Goal: Information Seeking & Learning: Learn about a topic

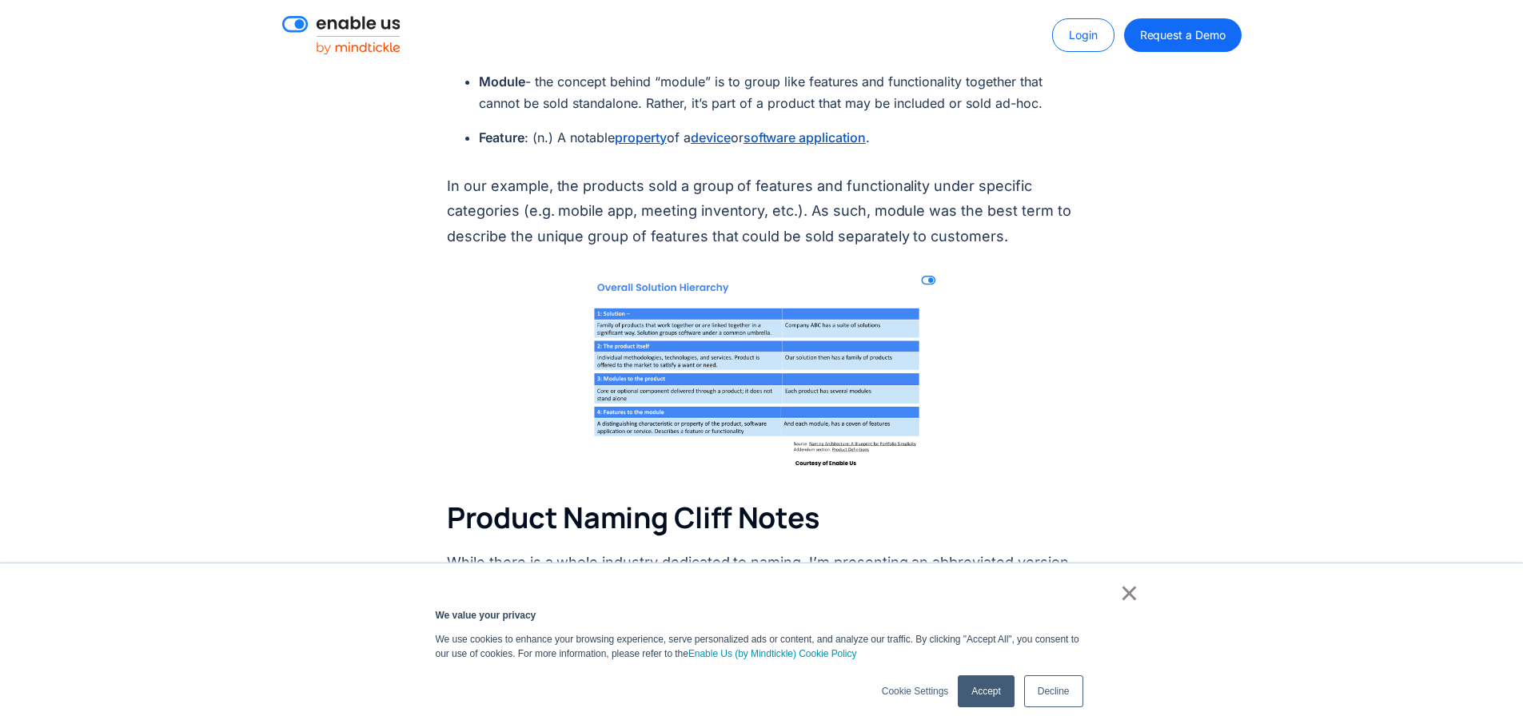
scroll to position [2878, 0]
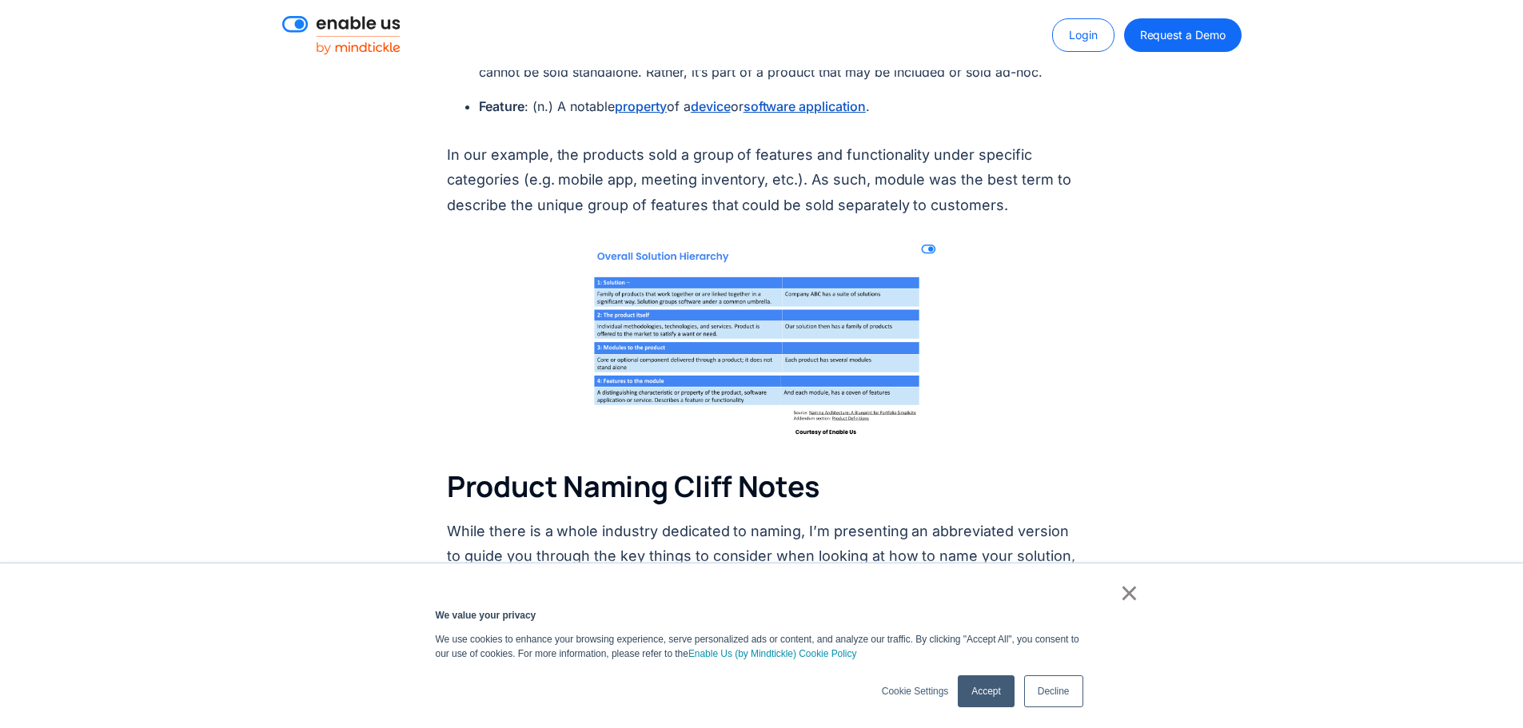
click at [680, 316] on img at bounding box center [761, 336] width 377 height 212
click at [756, 322] on img at bounding box center [761, 336] width 377 height 212
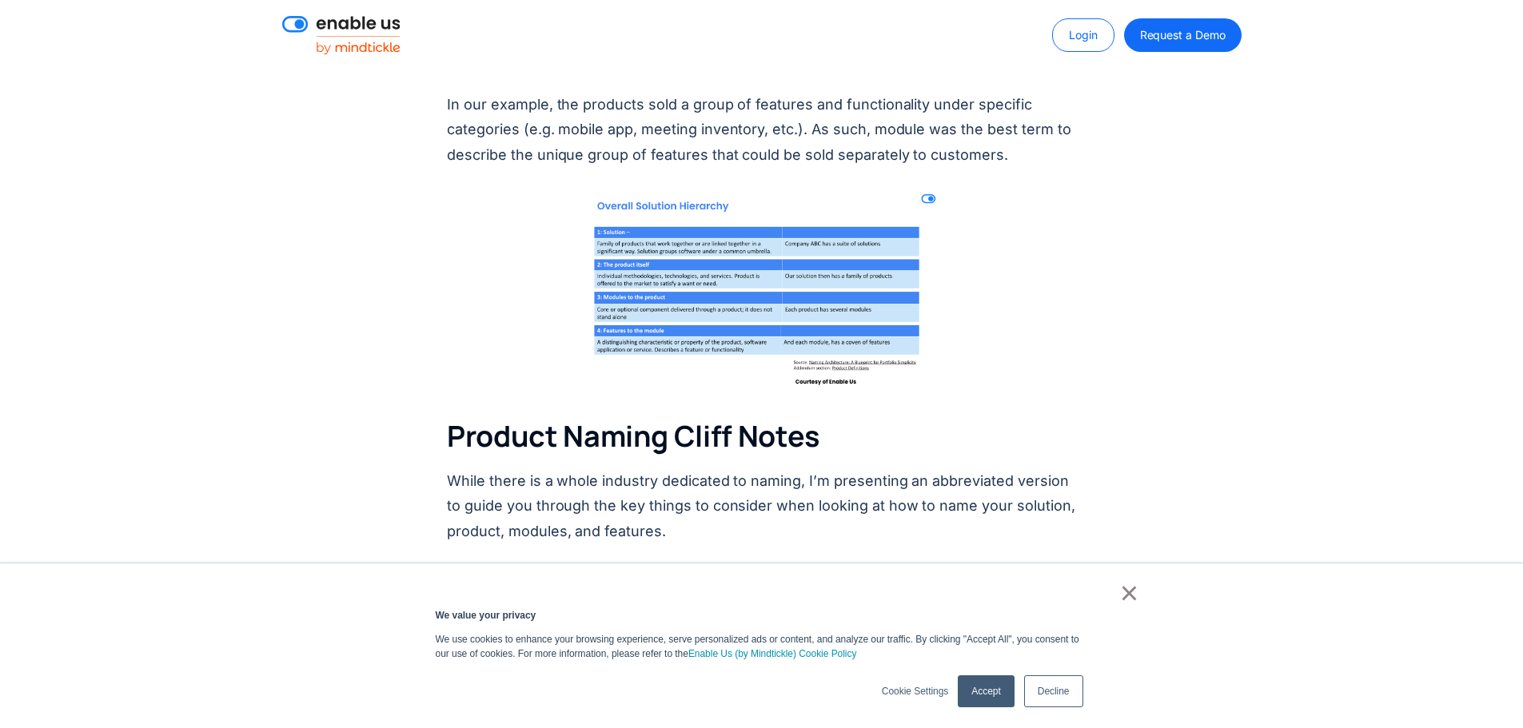
scroll to position [2958, 0]
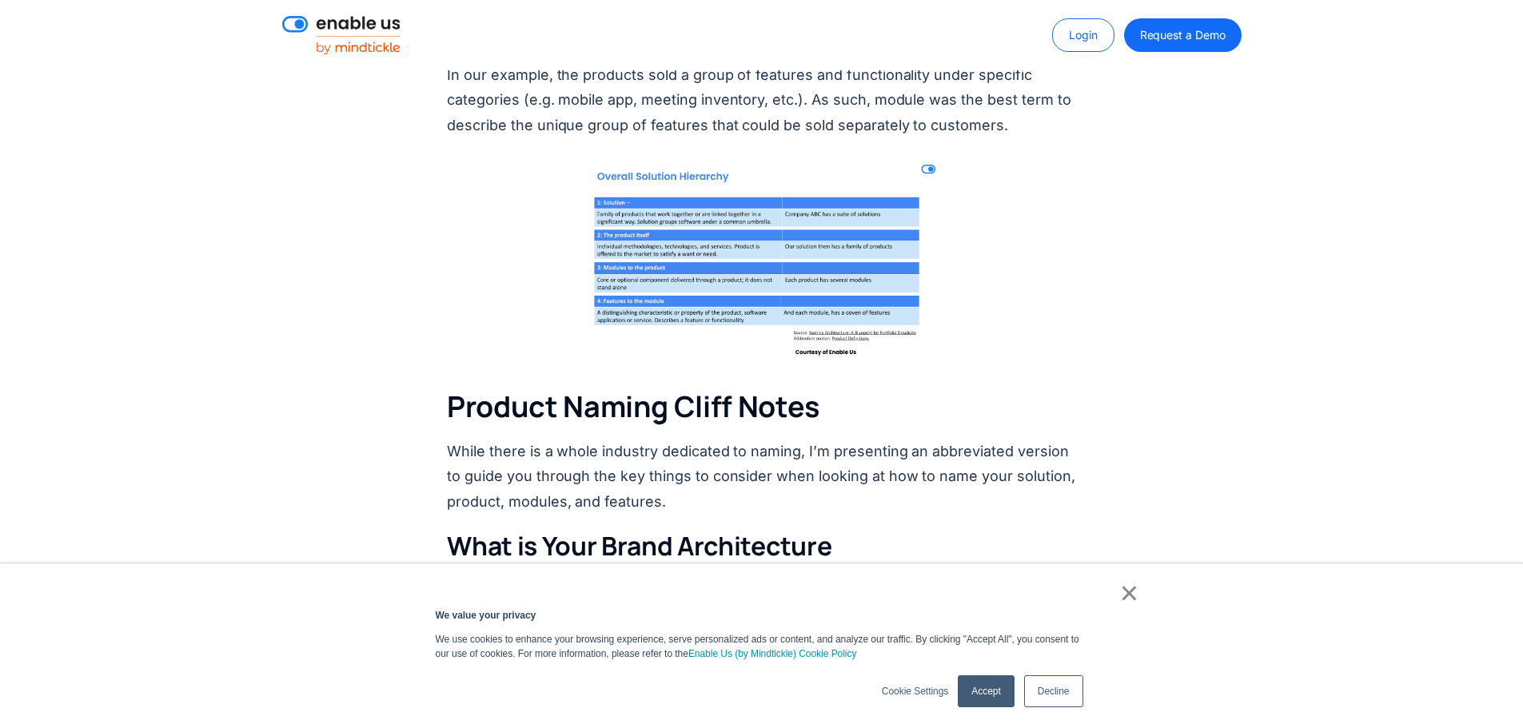
click at [725, 238] on img at bounding box center [761, 256] width 377 height 212
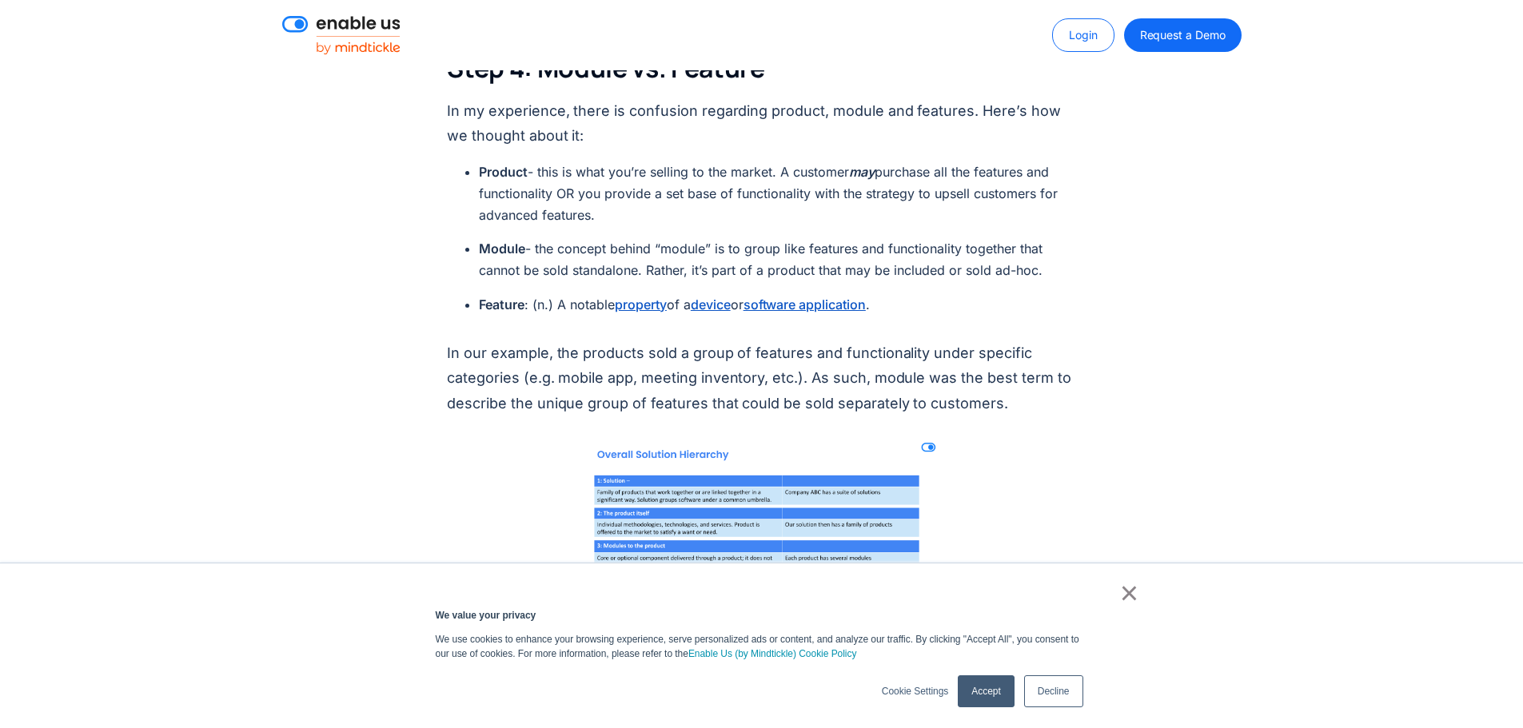
scroll to position [2638, 0]
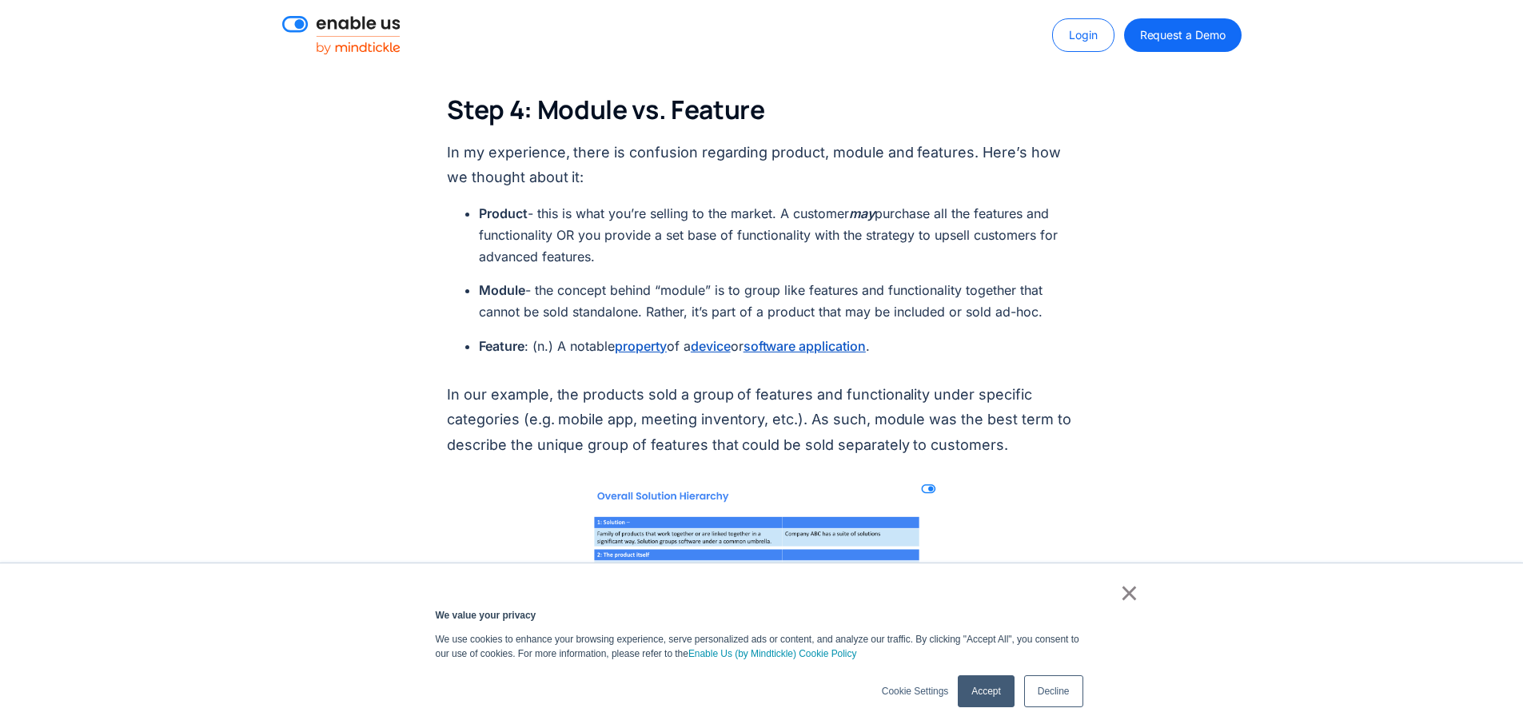
click at [523, 207] on li "Product - this is what you’re selling to the market. A customer may purchase al…" at bounding box center [777, 236] width 597 height 66
click at [482, 205] on strong "Product" at bounding box center [503, 213] width 49 height 16
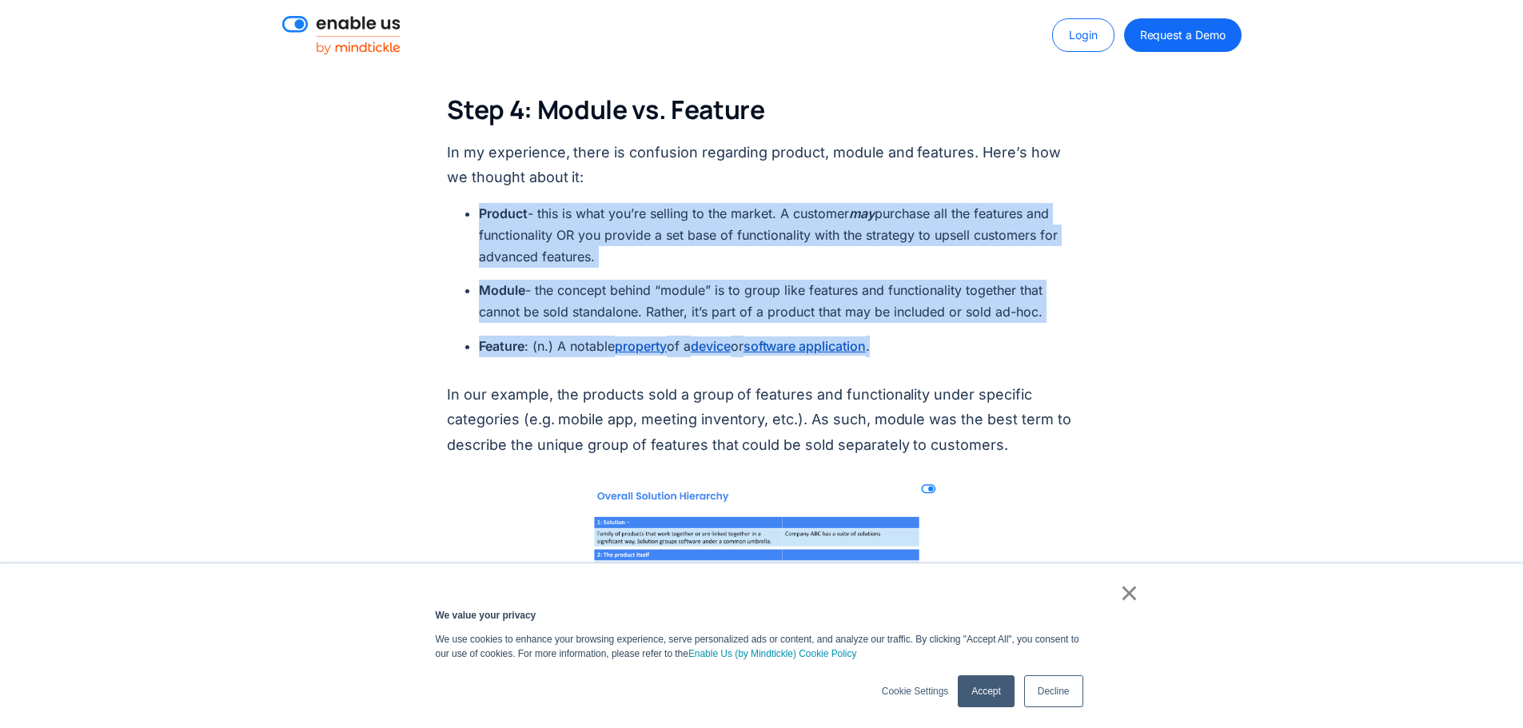
drag, startPoint x: 492, startPoint y: 193, endPoint x: 977, endPoint y: 325, distance: 503.0
click at [977, 325] on ul "Product - this is what you’re selling to the market. A customer may purchase al…" at bounding box center [769, 286] width 613 height 166
copy ul "Product - this is what you’re selling to the market. A customer may purchase al…"
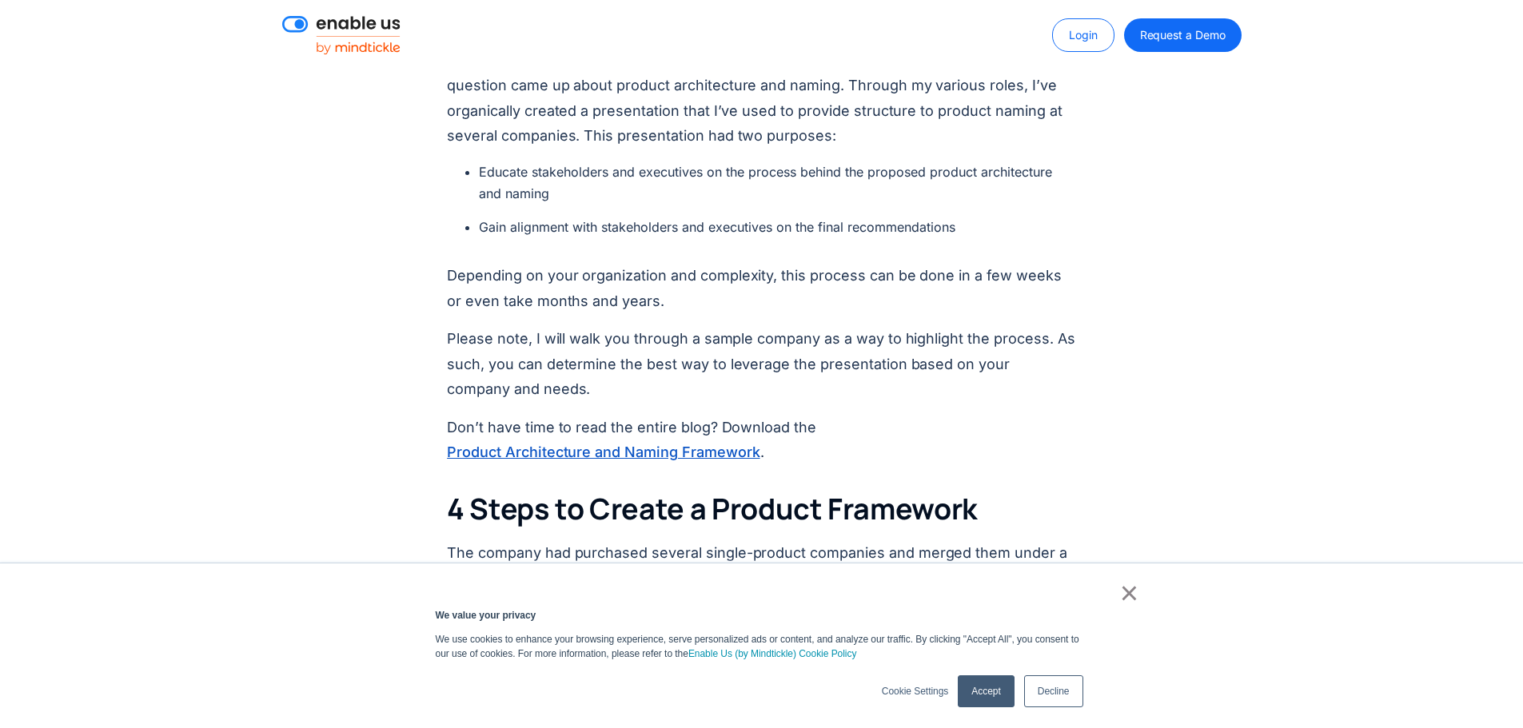
scroll to position [799, 0]
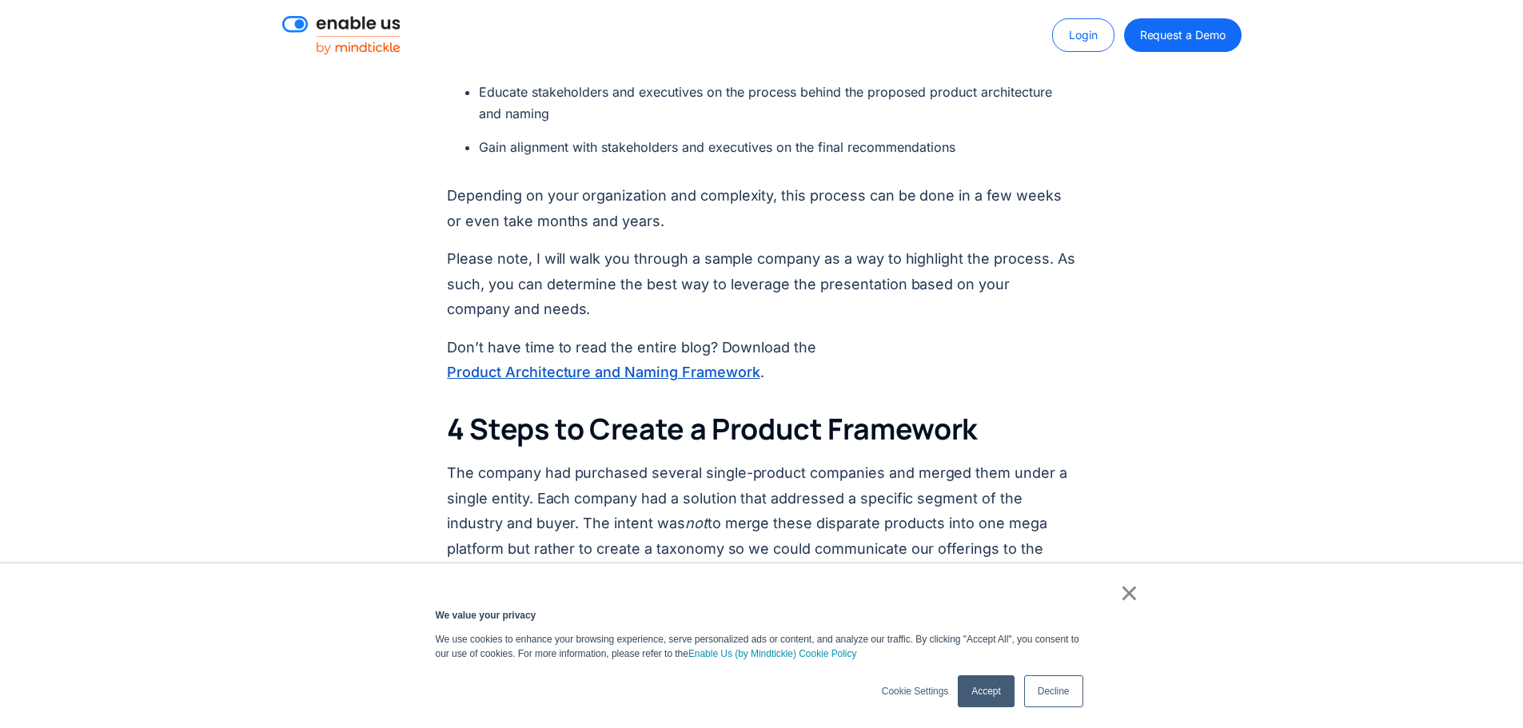
click at [663, 371] on link "Product Architecture and Naming Framework" at bounding box center [603, 372] width 313 height 22
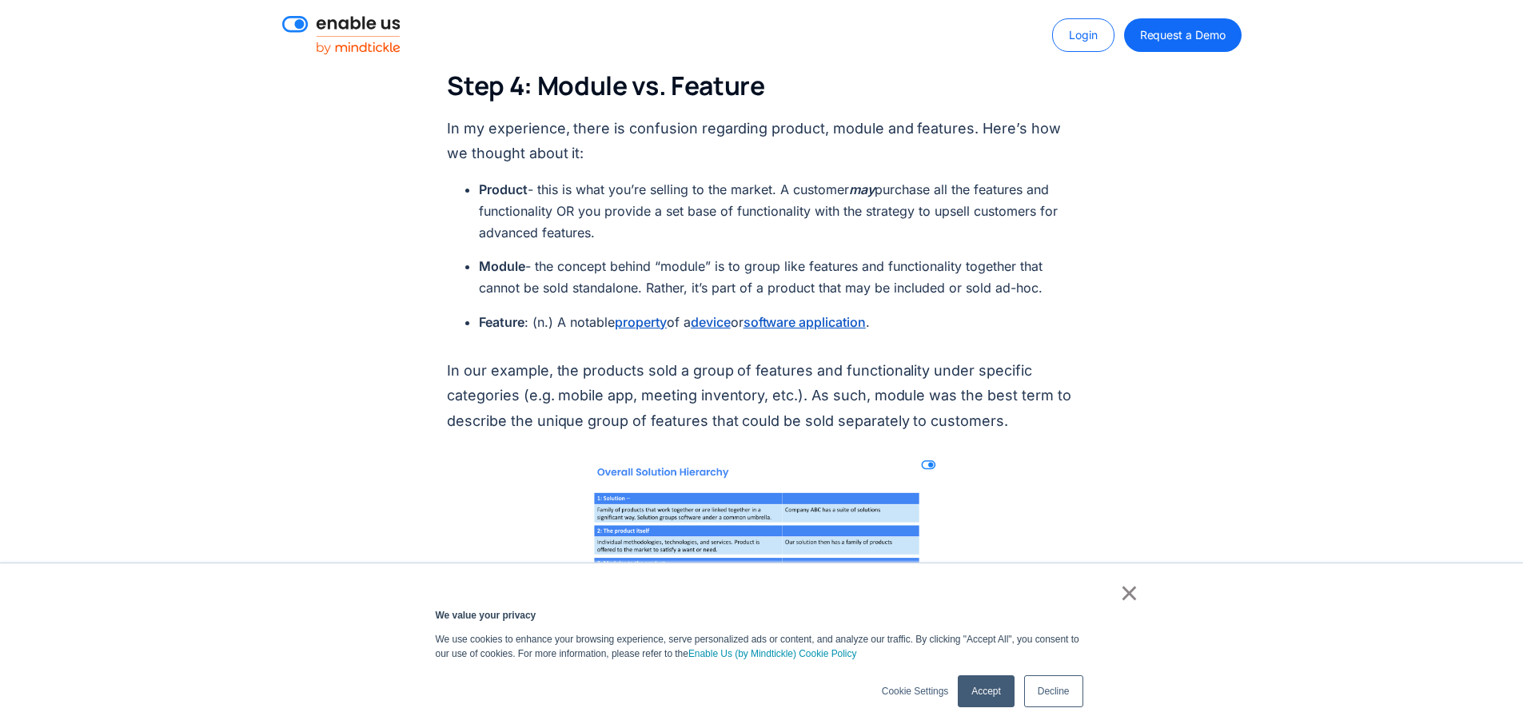
scroll to position [2638, 0]
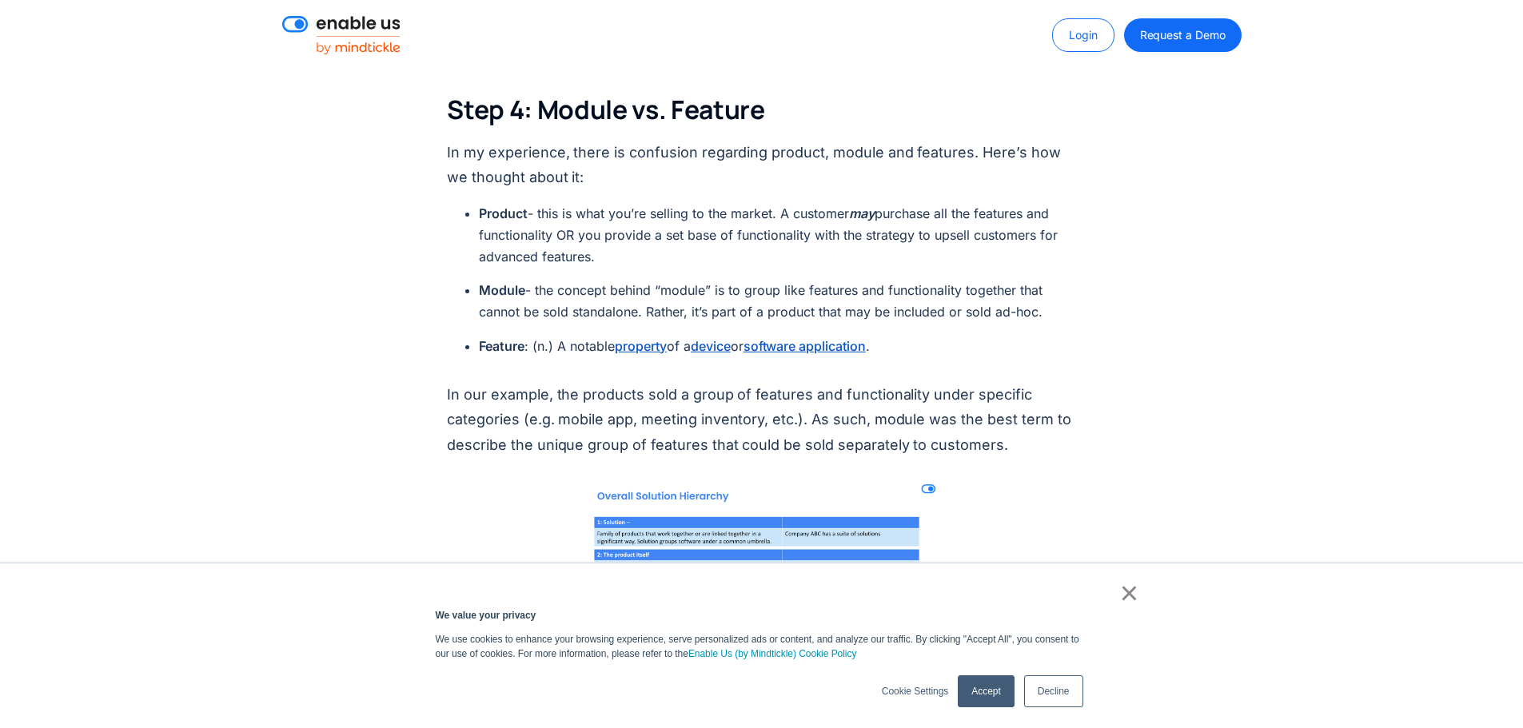
click at [518, 203] on li "Product - this is what you’re selling to the market. A customer may purchase al…" at bounding box center [777, 236] width 597 height 66
click at [1272, 322] on div "On the PMA Slack channel (a leading community with over 30,000 product marketer…" at bounding box center [761, 385] width 1523 height 4632
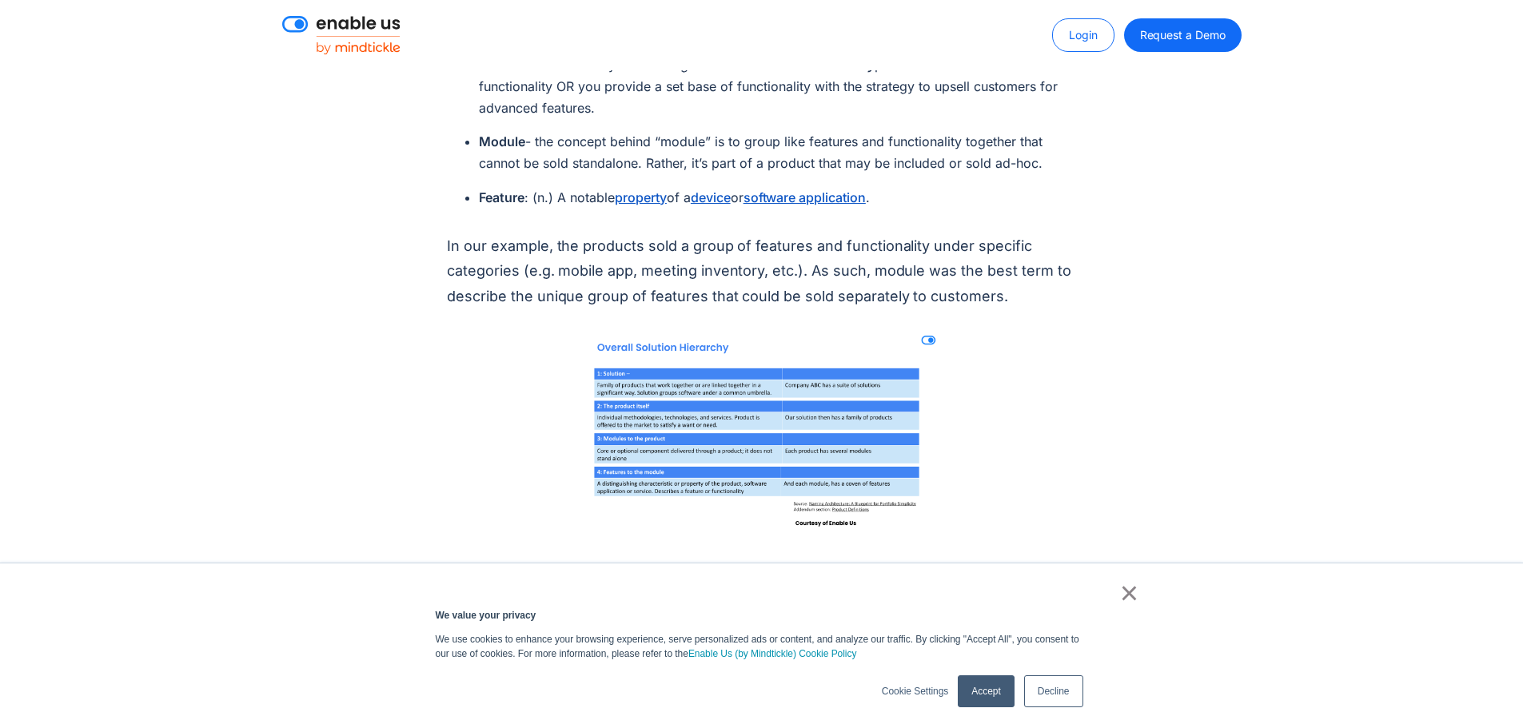
scroll to position [2798, 0]
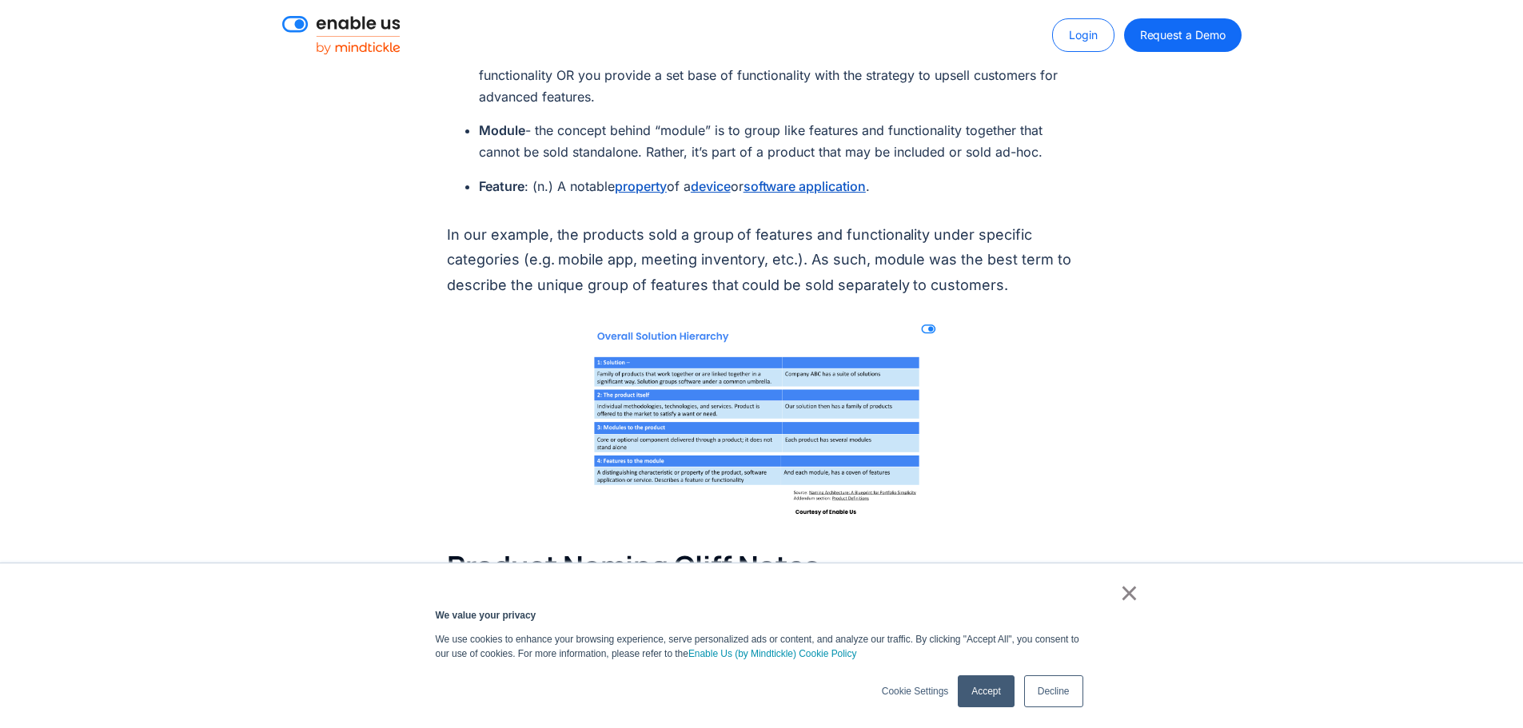
click at [663, 379] on img at bounding box center [761, 416] width 377 height 212
